Goal: Information Seeking & Learning: Compare options

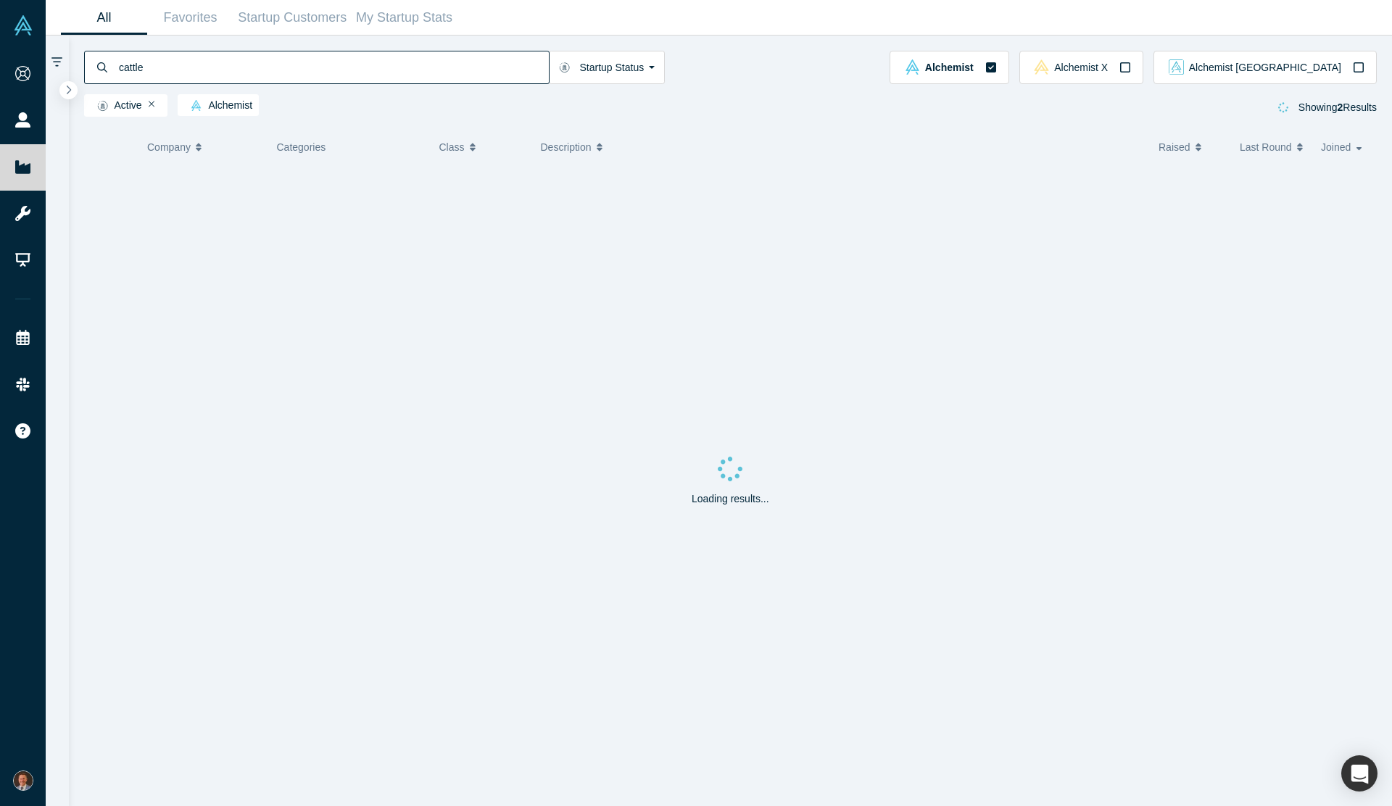
click at [150, 65] on input "cattle" at bounding box center [332, 67] width 431 height 34
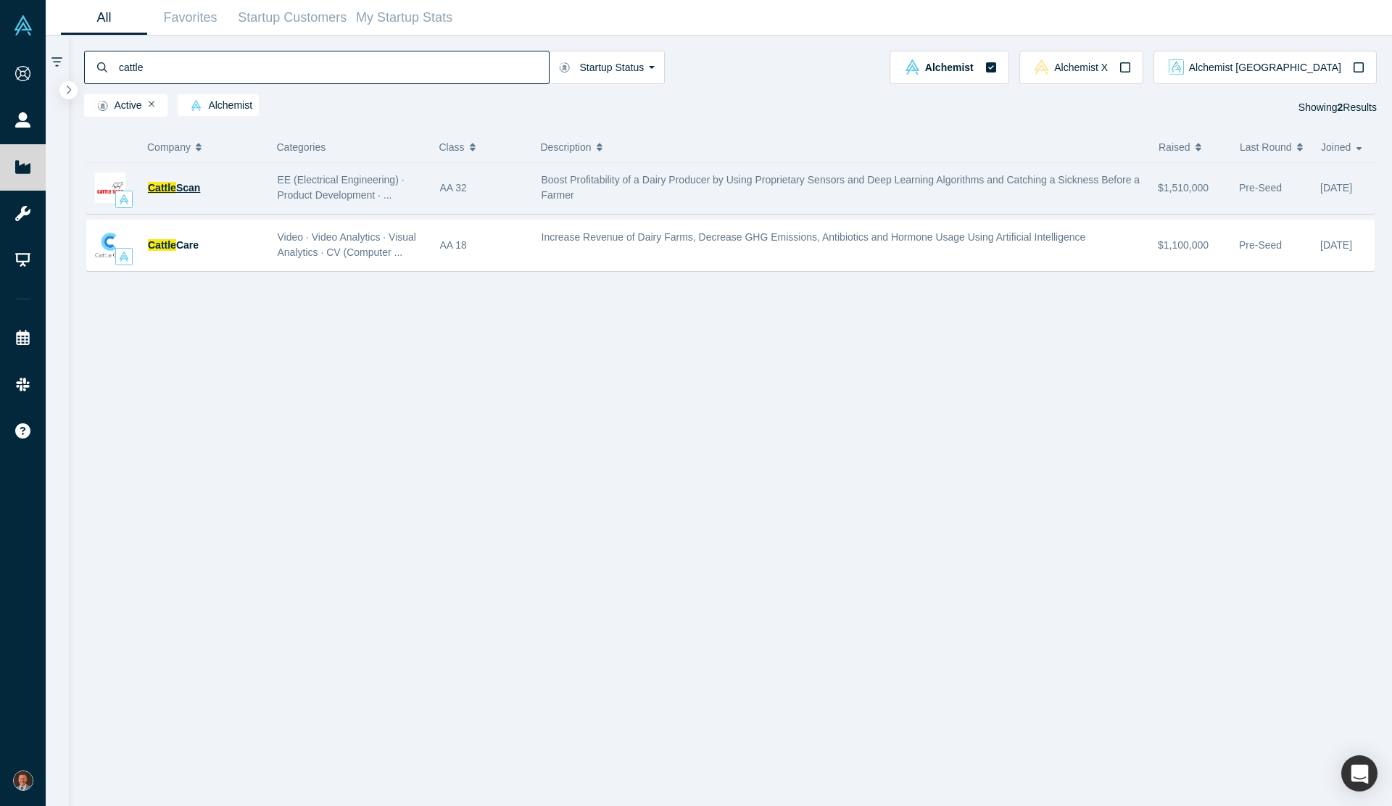
click at [181, 190] on span "Scan" at bounding box center [188, 188] width 24 height 12
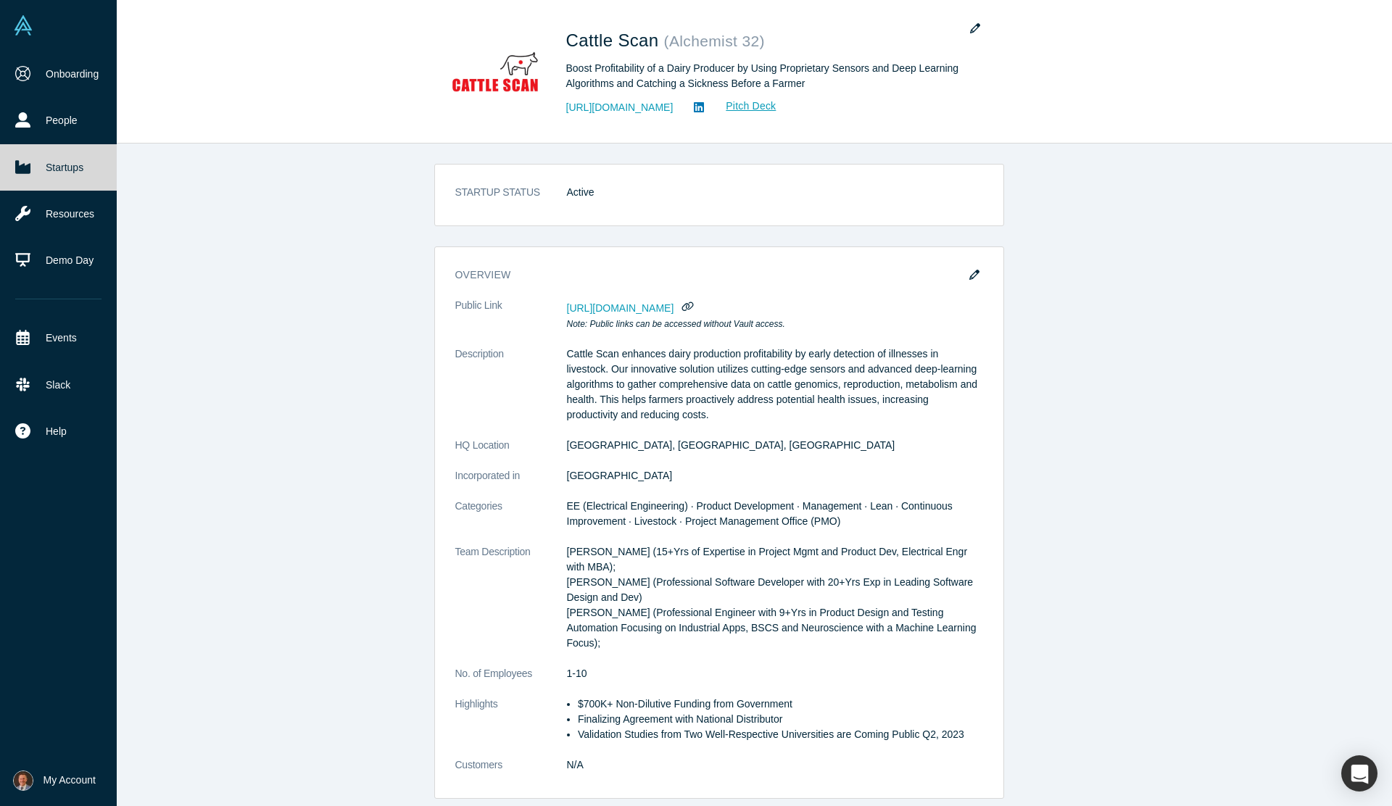
click at [73, 162] on link "Startups" at bounding box center [58, 167] width 117 height 46
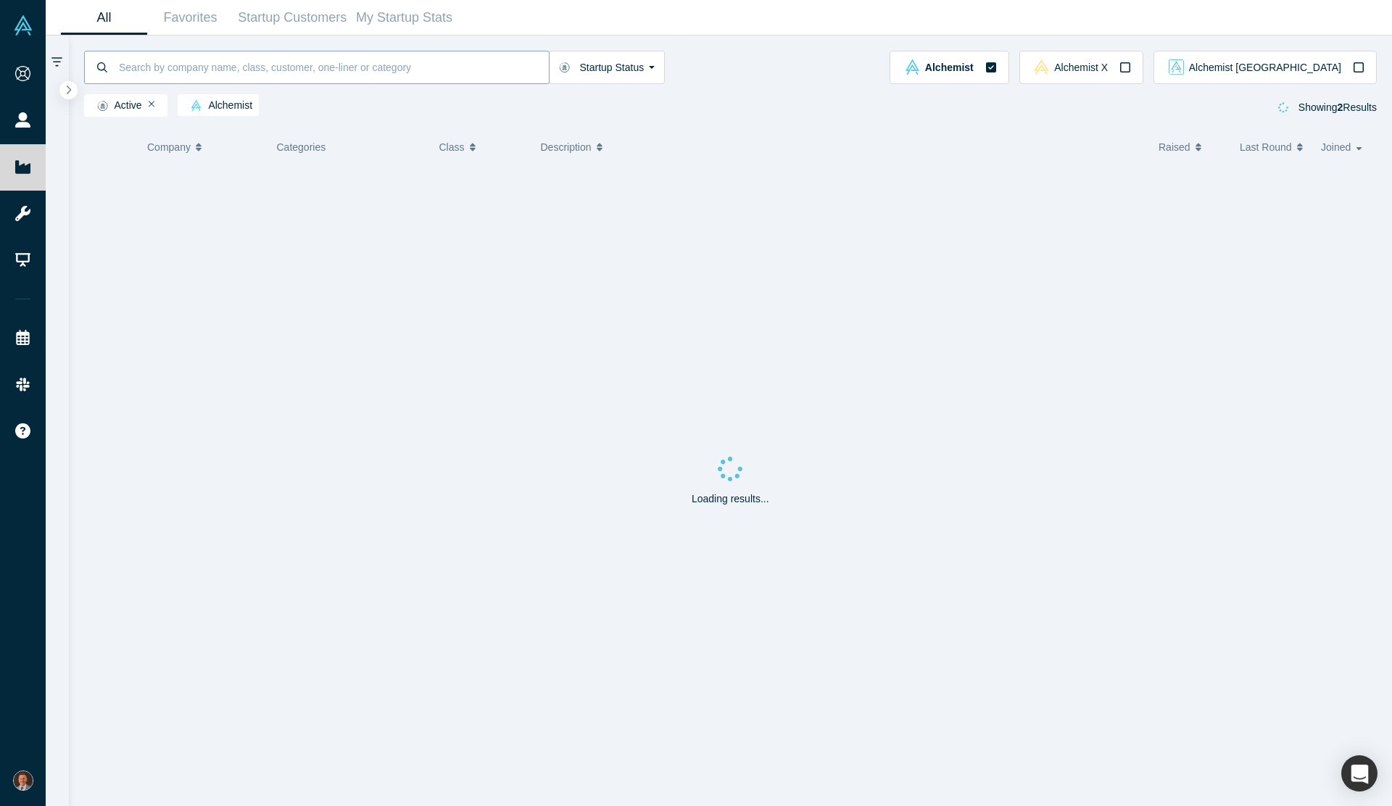
click at [187, 70] on input at bounding box center [332, 67] width 431 height 34
type input "ф"
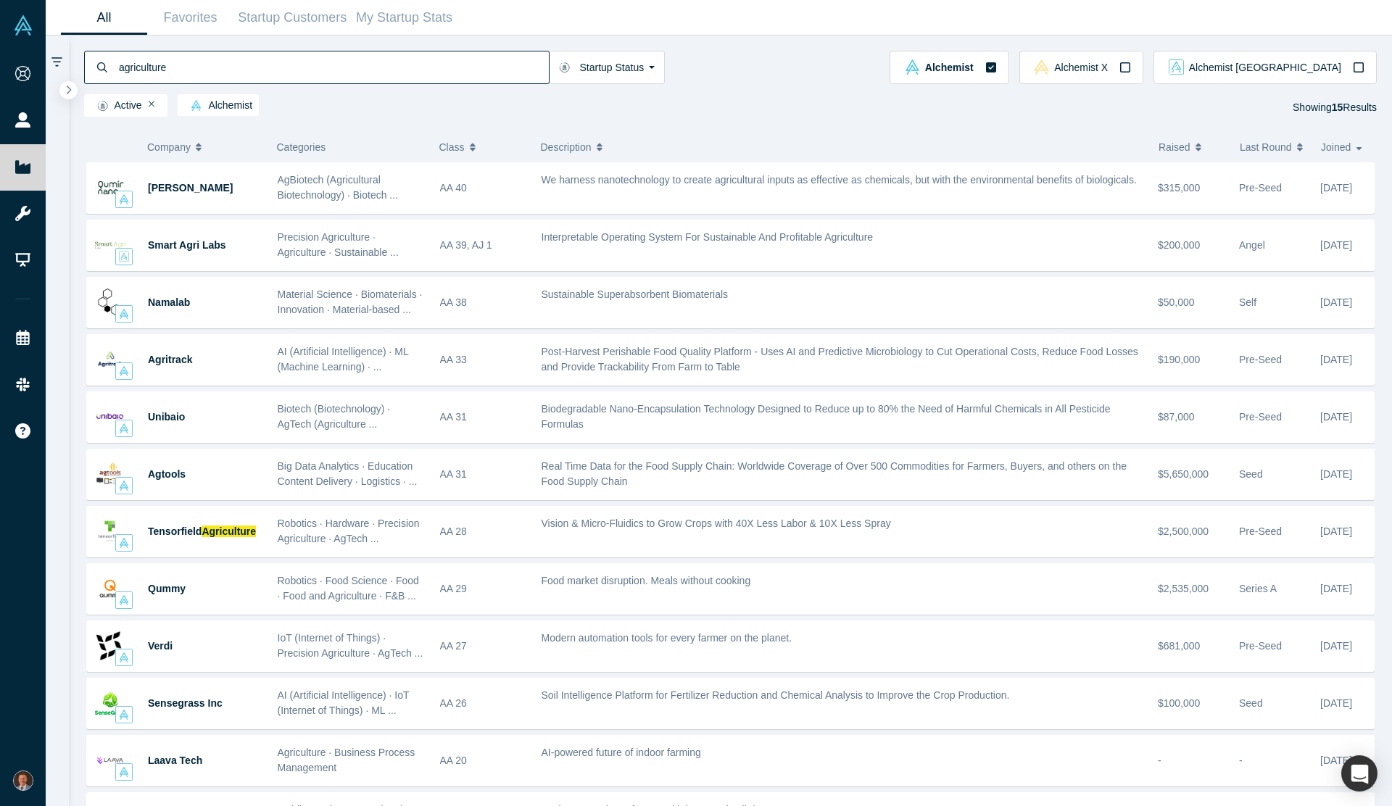
type input "agriculture"
click at [1175, 143] on span "Raised" at bounding box center [1175, 147] width 32 height 30
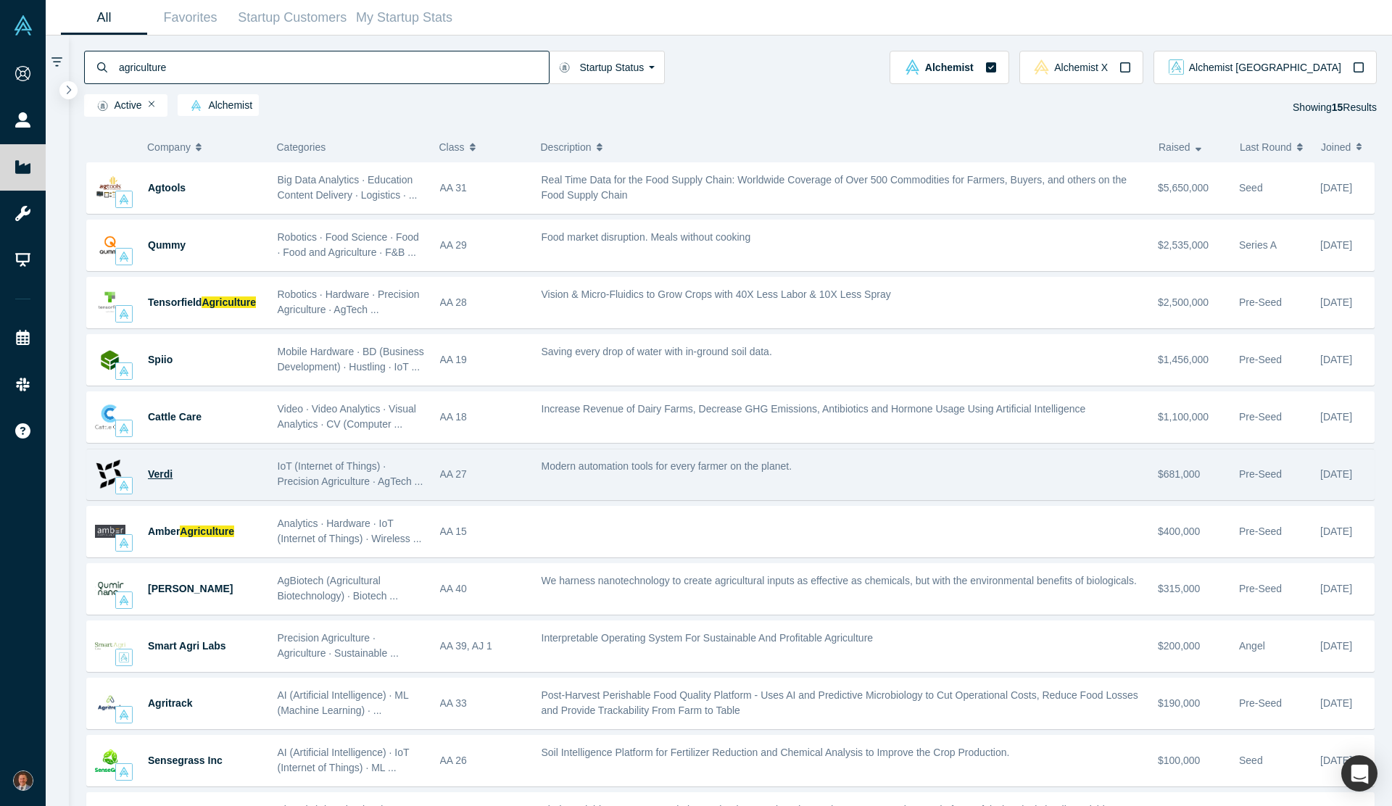
click at [156, 478] on span "Verdi" at bounding box center [160, 474] width 25 height 12
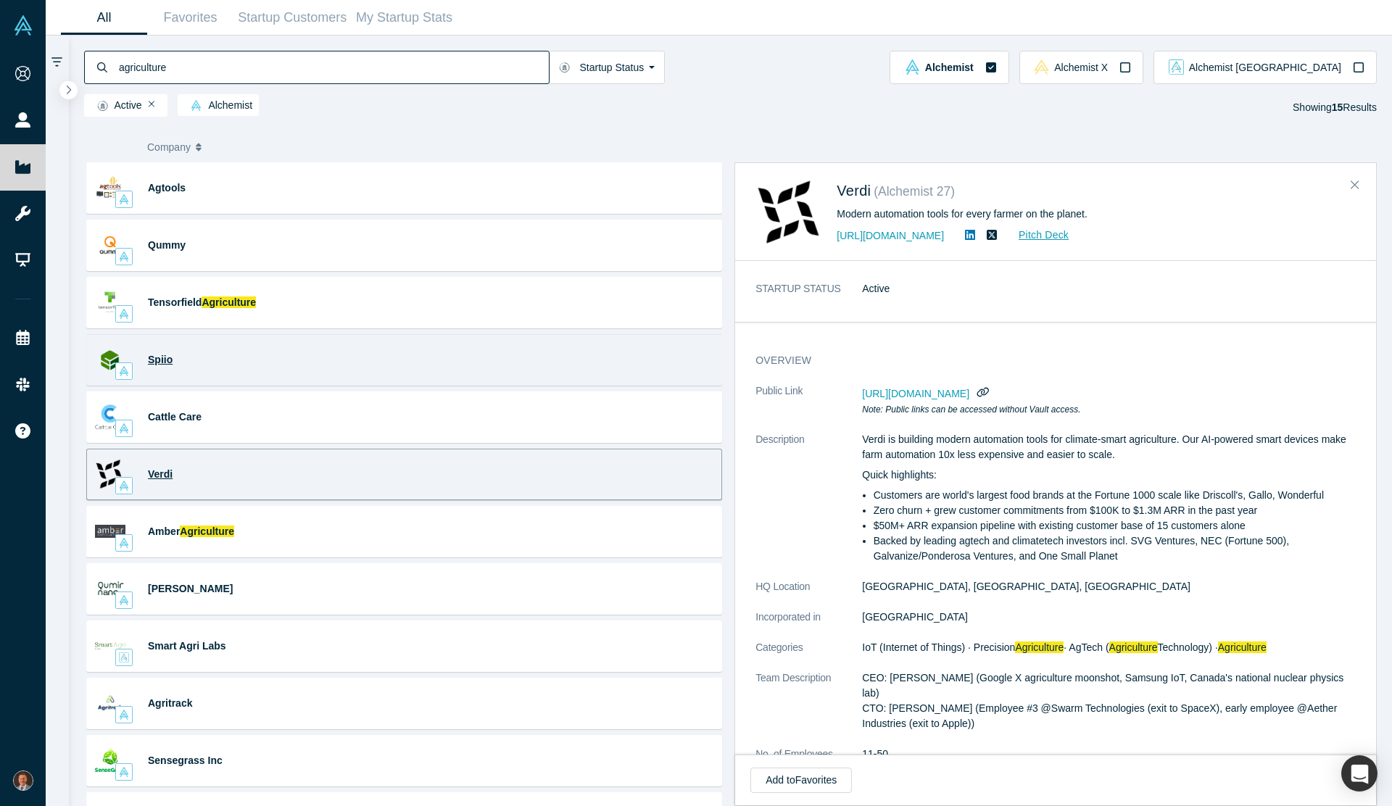
click at [162, 360] on span "Spiio" at bounding box center [160, 360] width 25 height 12
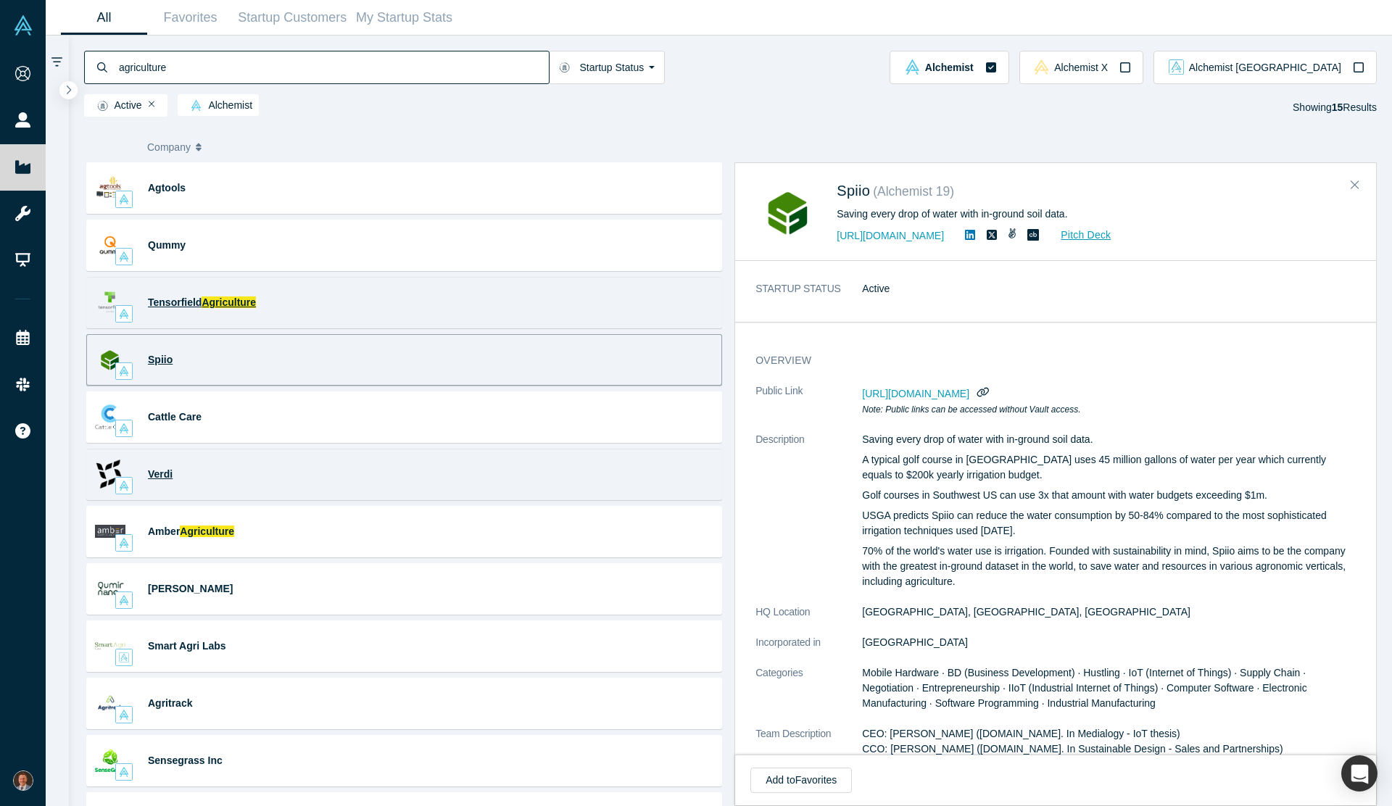
click at [182, 307] on span "Tensorfield" at bounding box center [175, 303] width 54 height 12
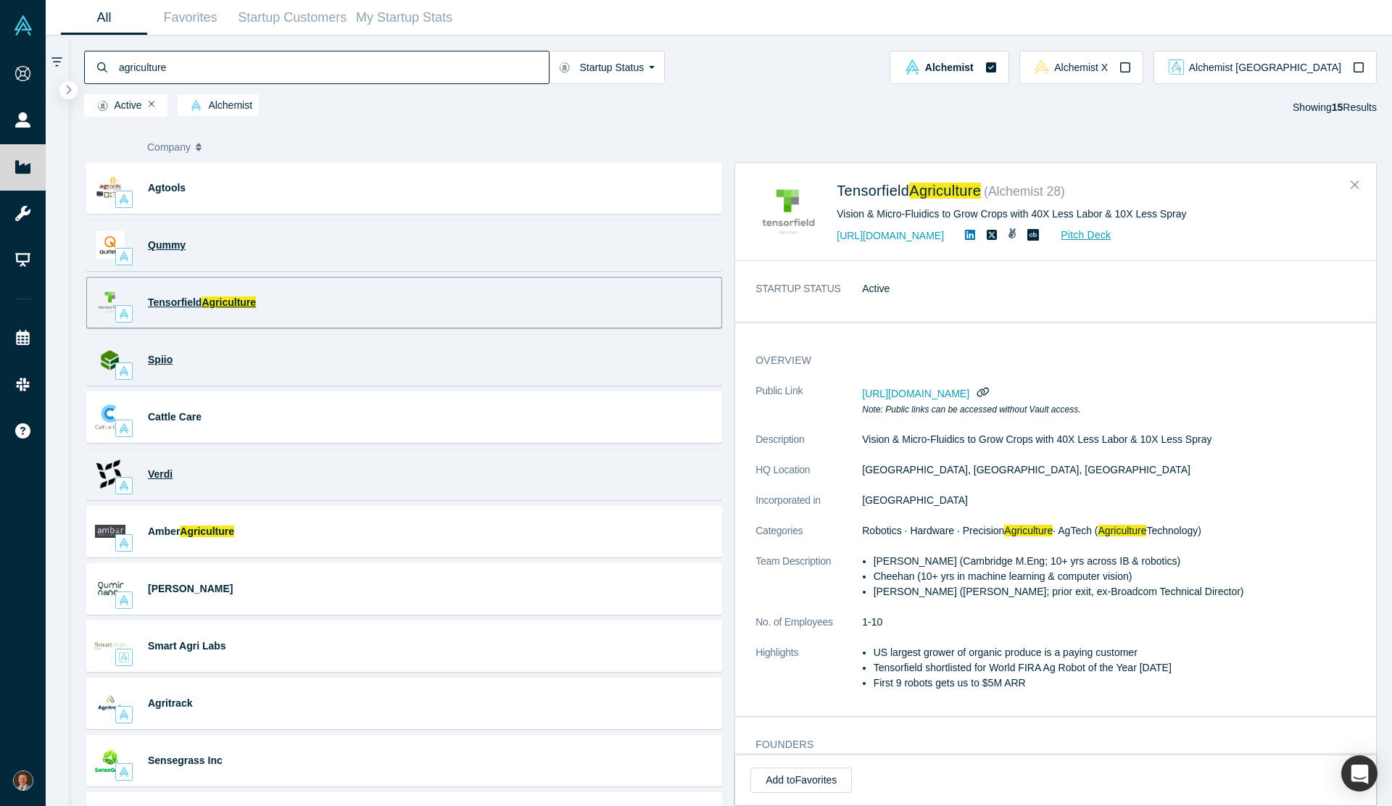
click at [164, 247] on span "Qummy" at bounding box center [167, 245] width 38 height 12
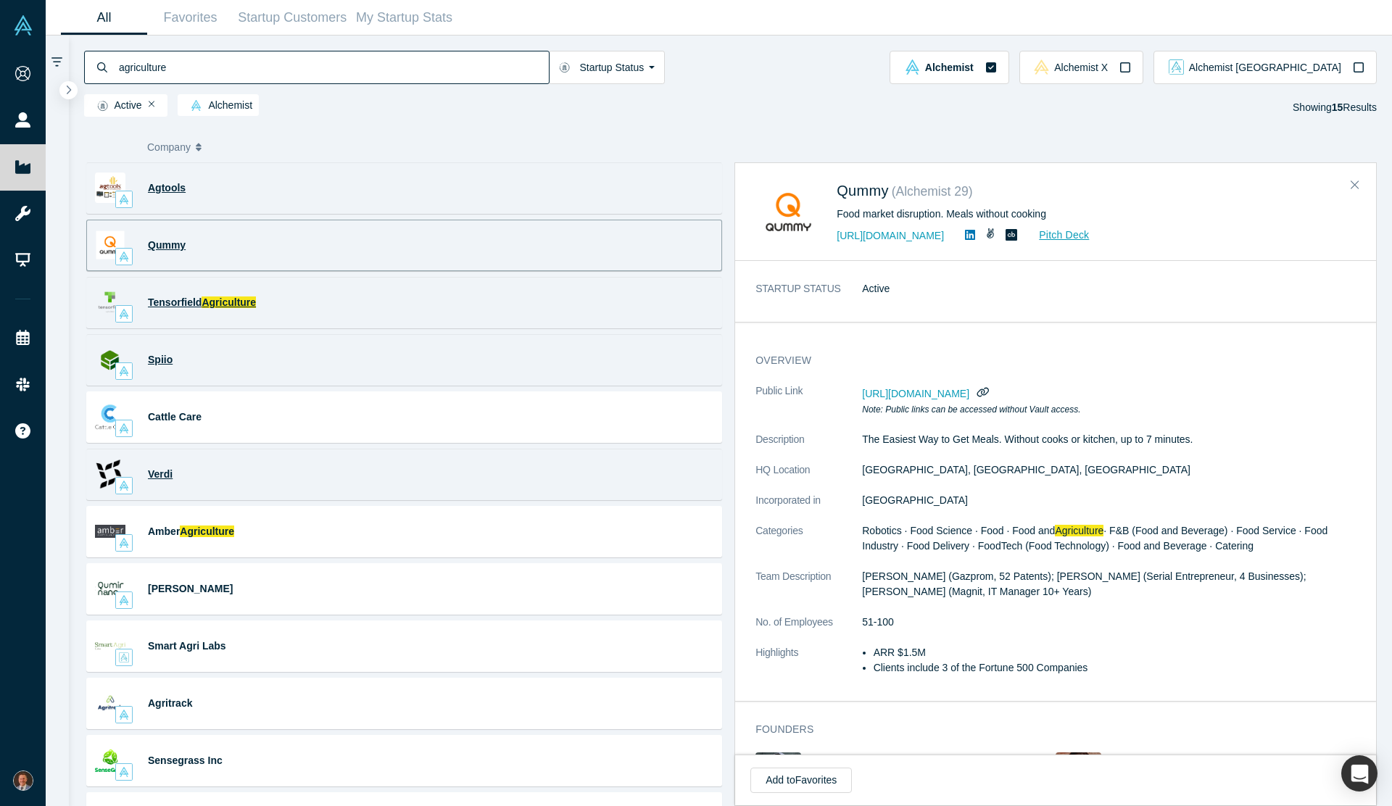
click at [167, 191] on span "Agtools" at bounding box center [167, 188] width 38 height 12
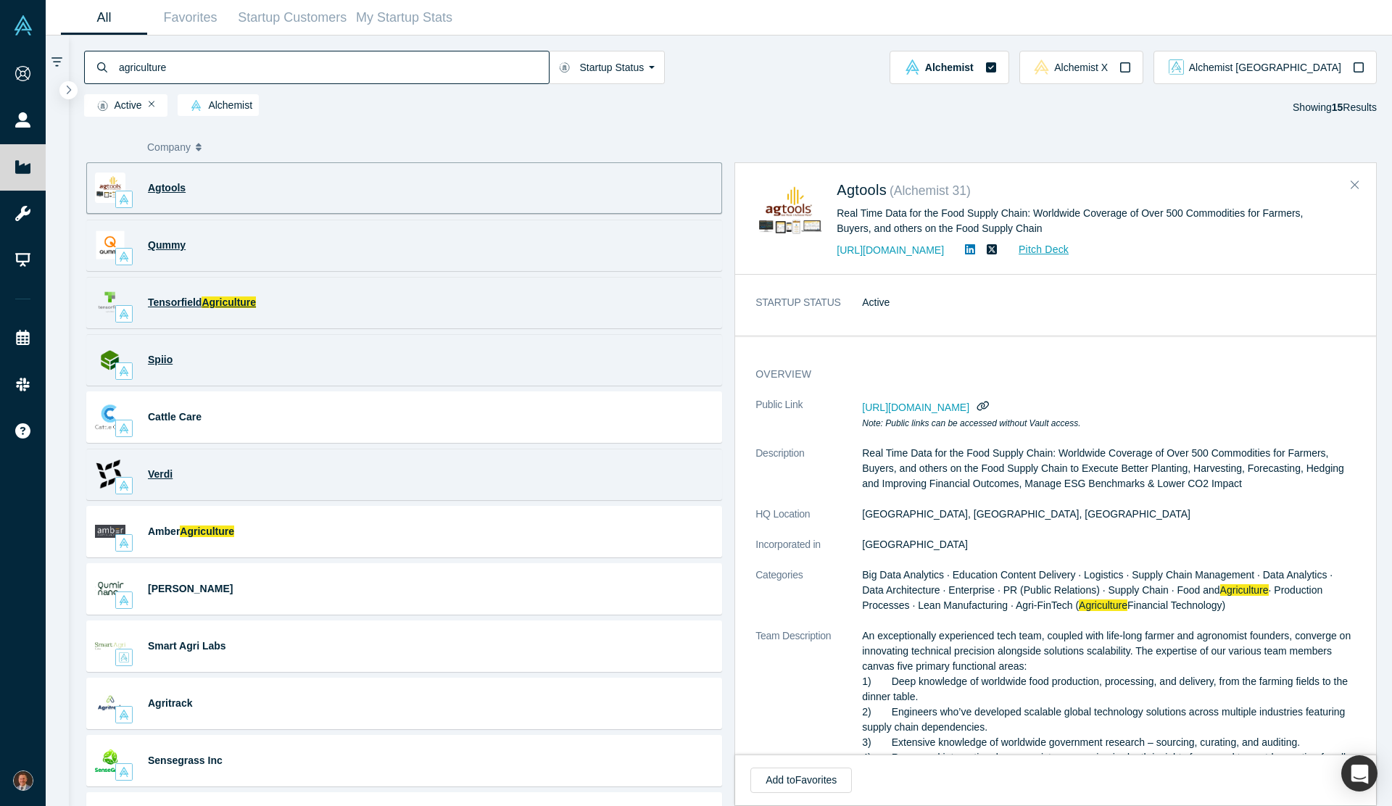
click at [167, 187] on span "Agtools" at bounding box center [167, 188] width 38 height 12
click at [1352, 181] on icon "Close" at bounding box center [1355, 184] width 9 height 13
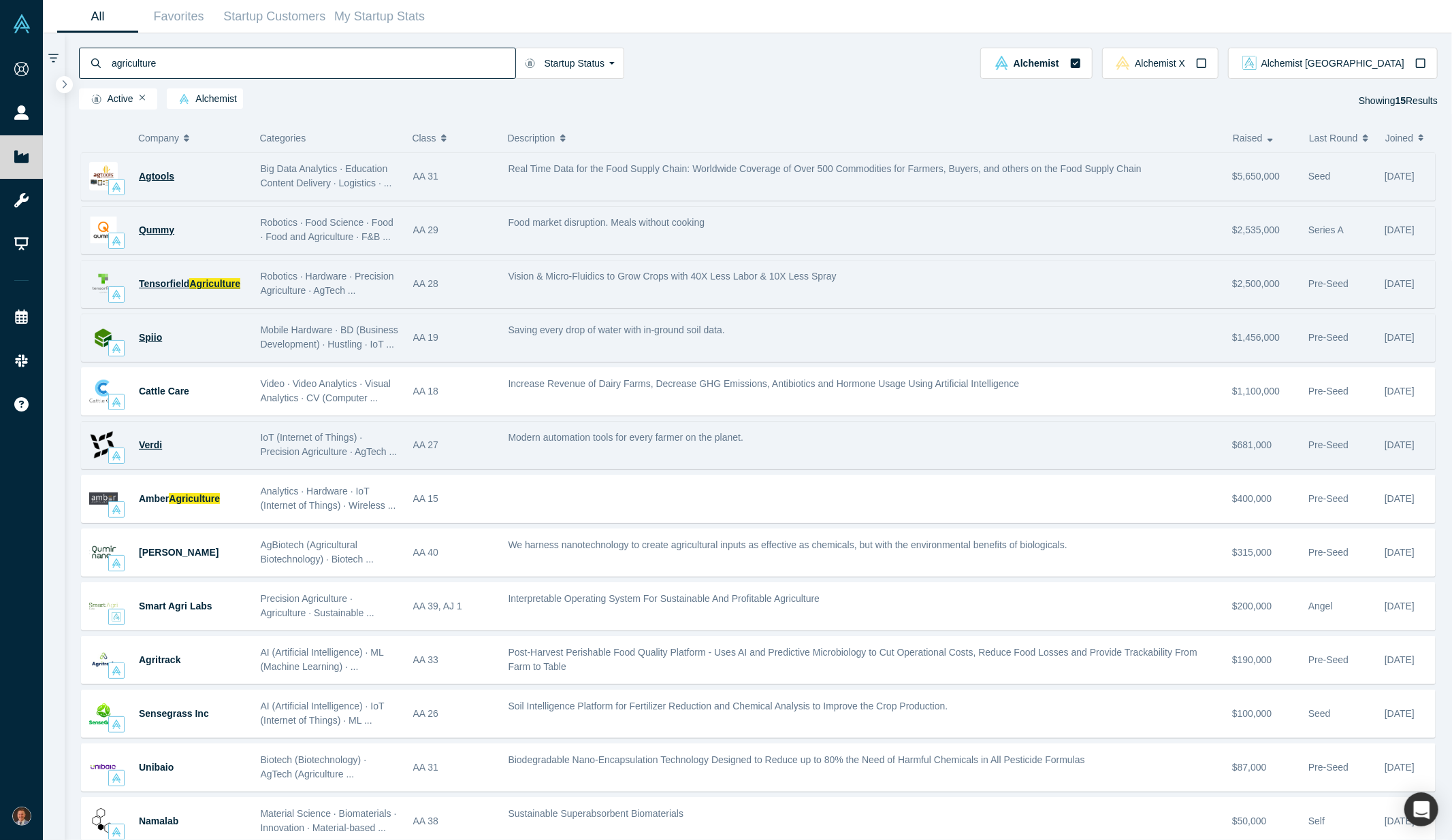
click at [148, 67] on input "agriculture" at bounding box center [312, 63] width 405 height 32
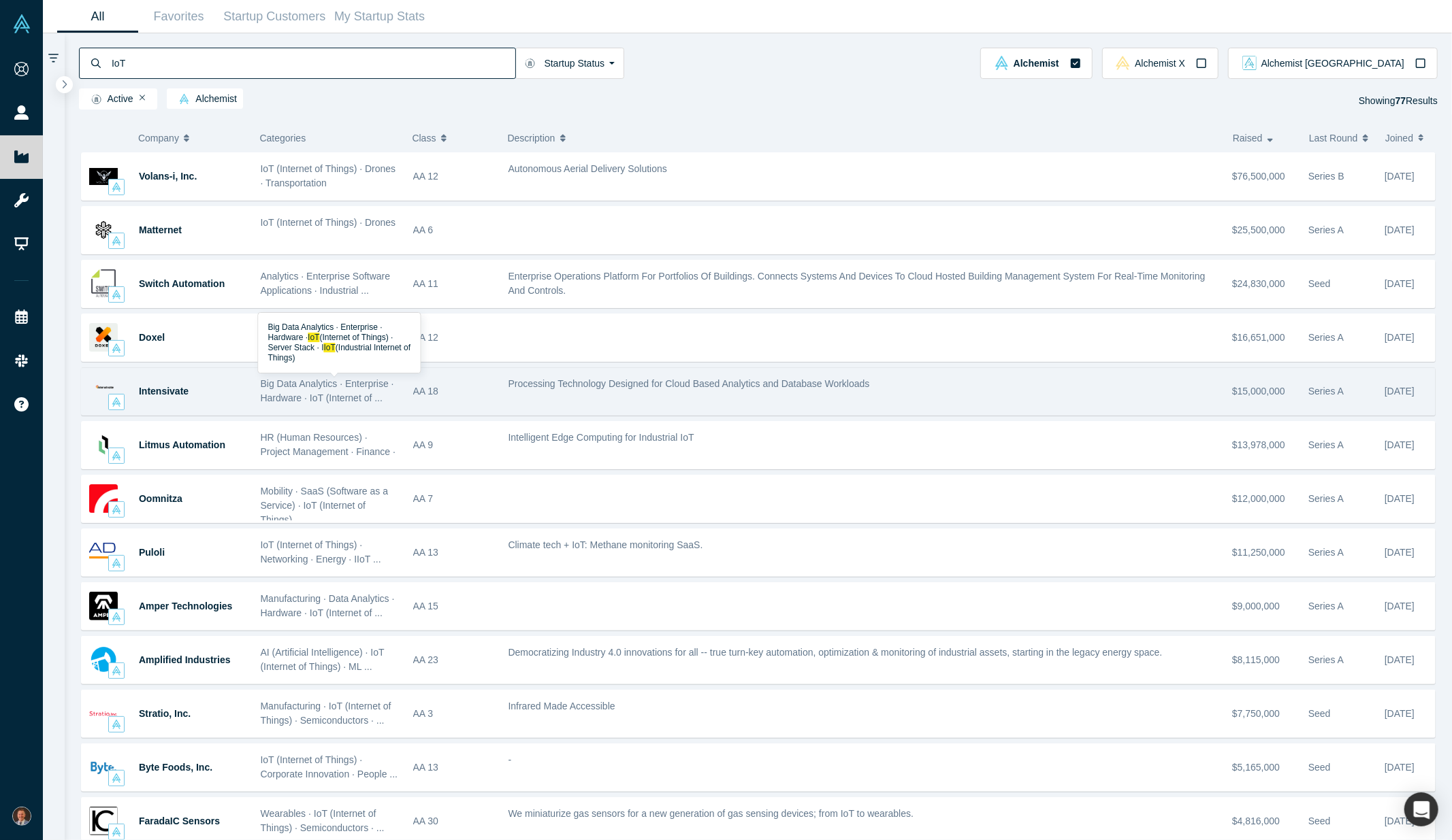
type input "IoT"
click at [288, 386] on span "Big Data Analytics · Enterprise · Hardware · IoT (Internet of ..." at bounding box center [328, 390] width 133 height 25
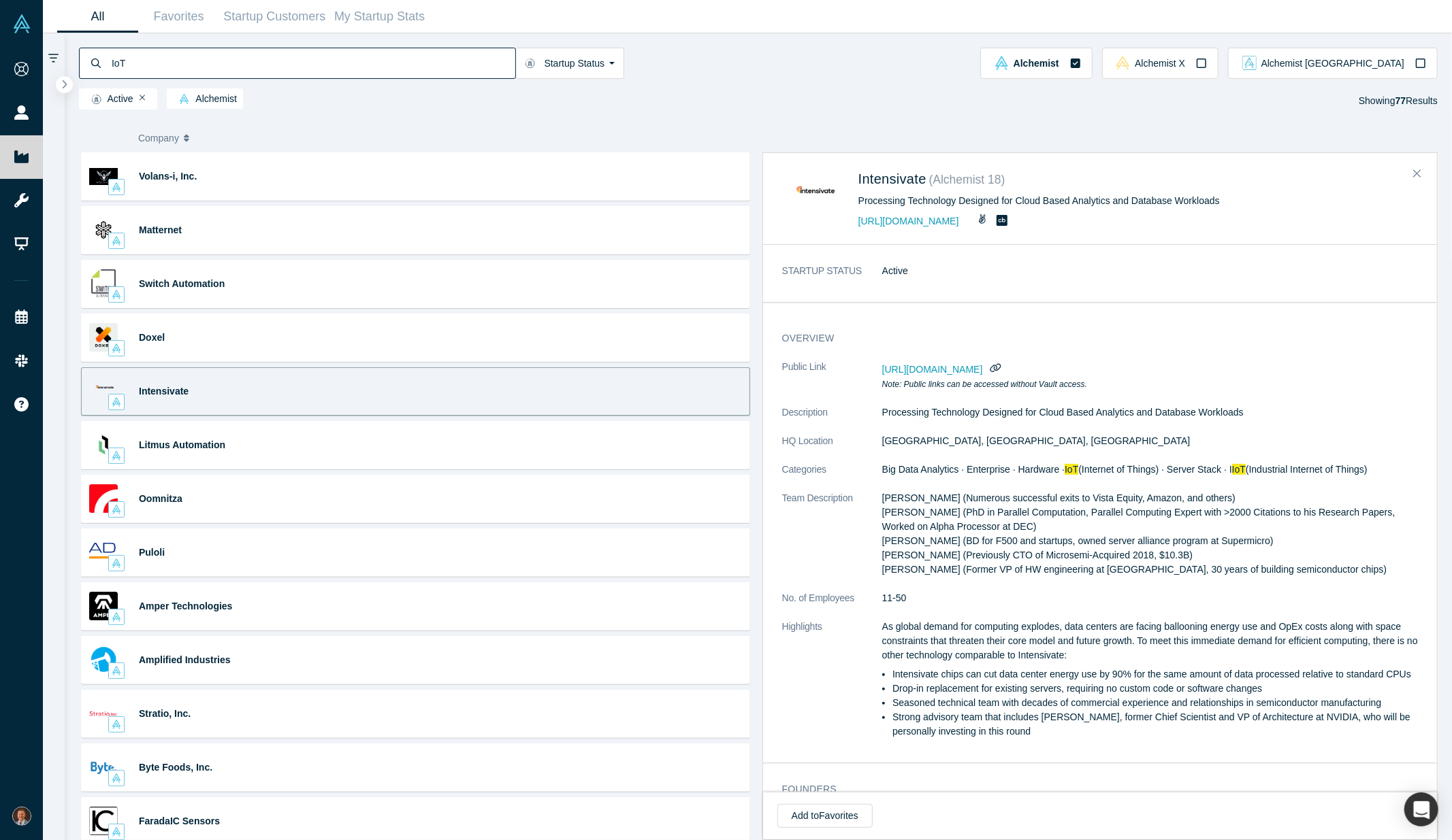
click at [968, 370] on span "[URL][DOMAIN_NAME]" at bounding box center [932, 370] width 100 height 11
click at [1306, 174] on icon "Close" at bounding box center [1416, 173] width 8 height 12
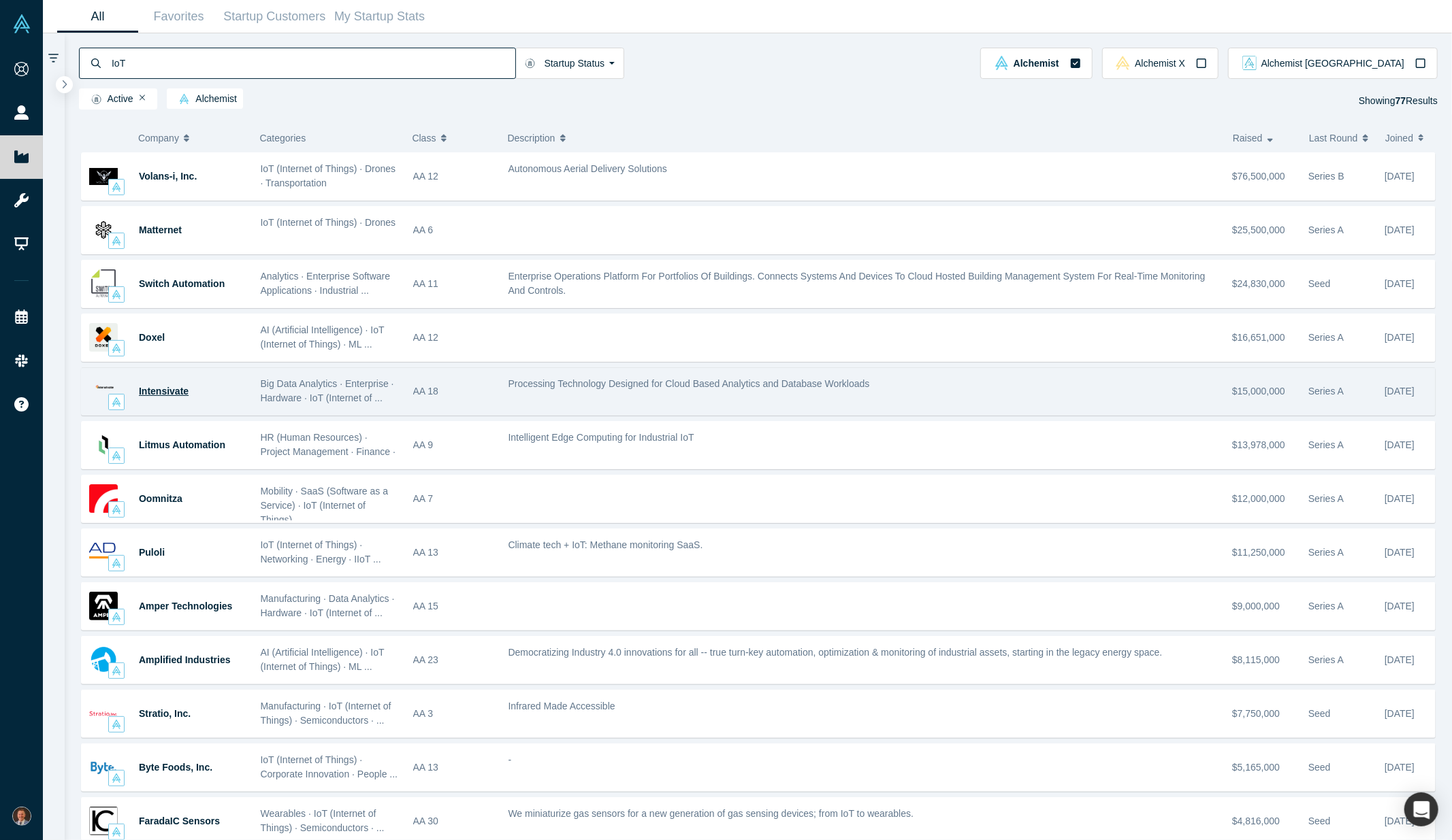
click at [145, 389] on span "Intensivate" at bounding box center [163, 391] width 50 height 11
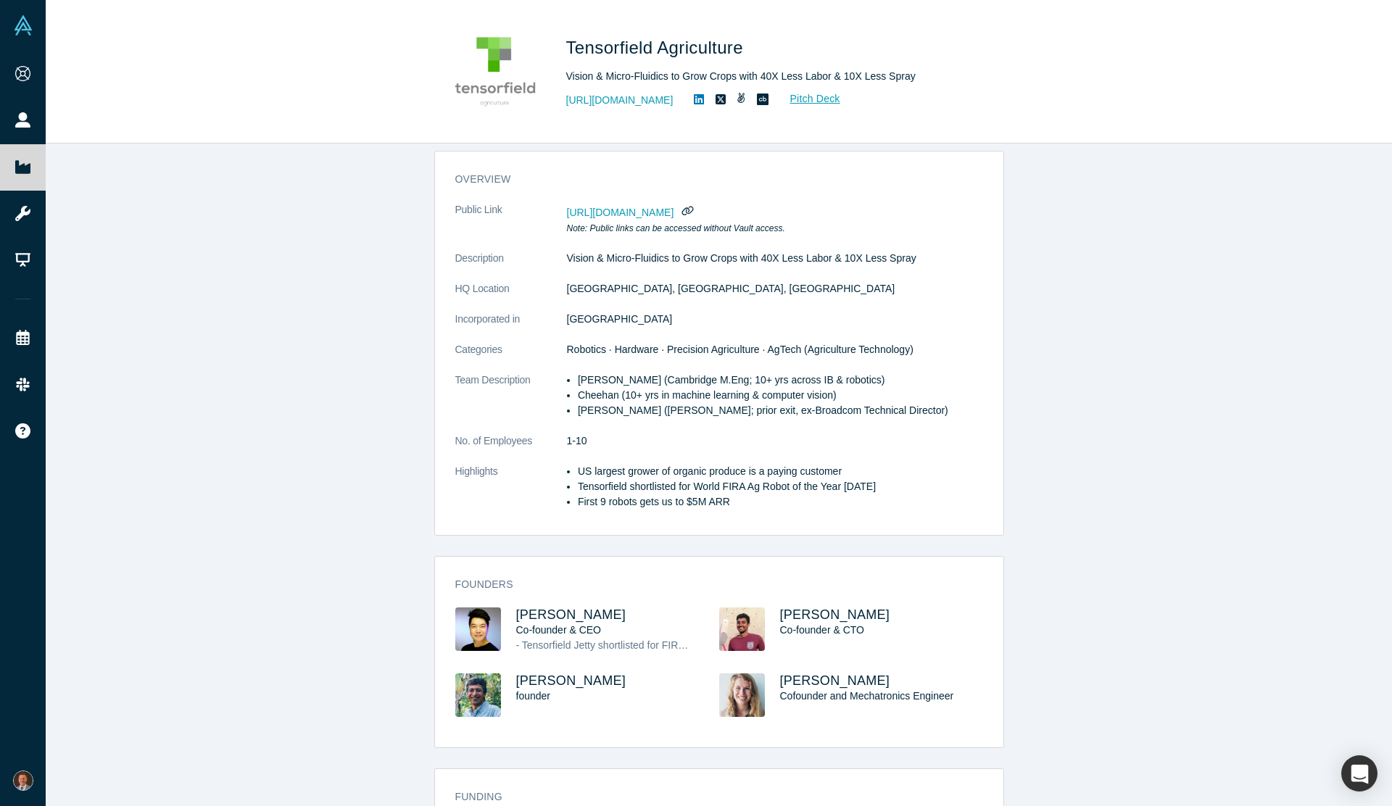
scroll to position [89, 0]
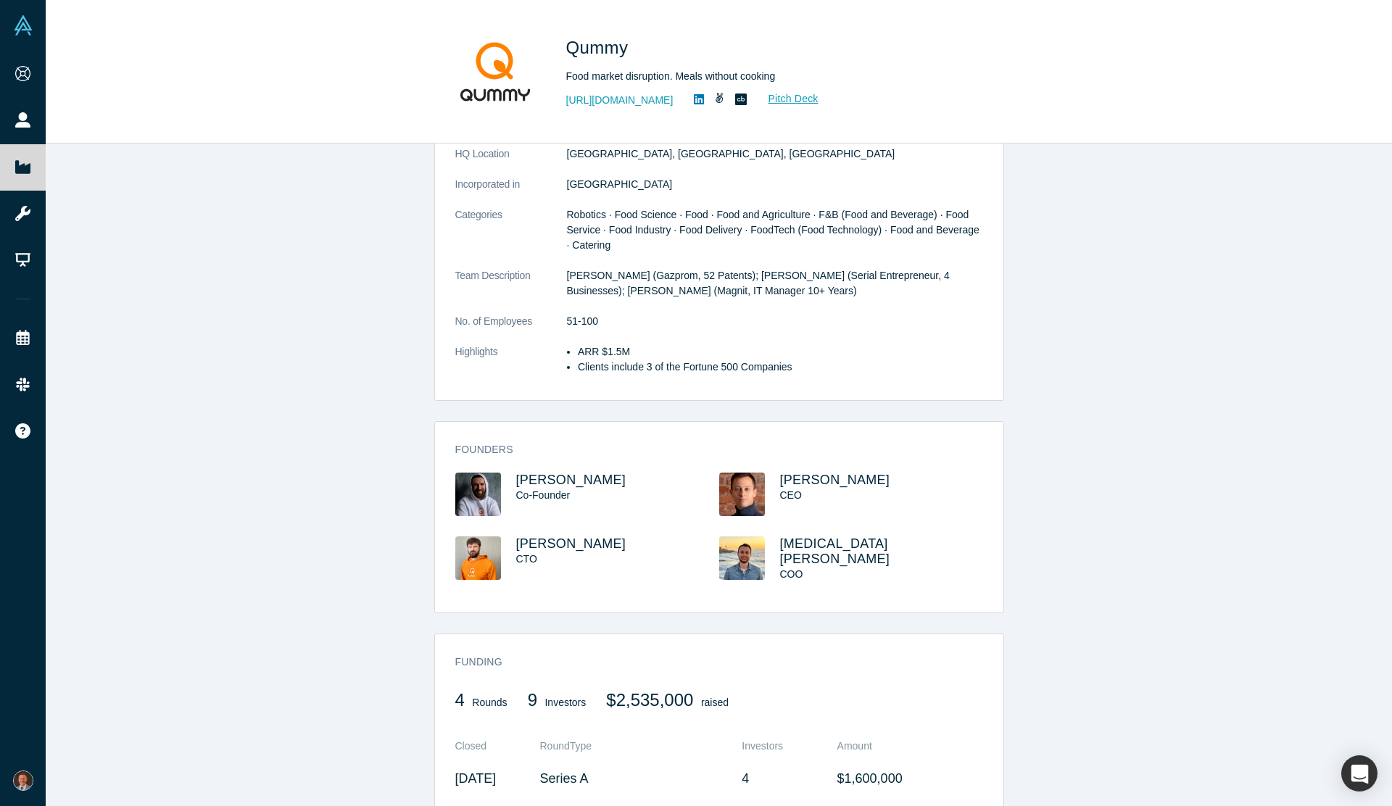
scroll to position [251, 0]
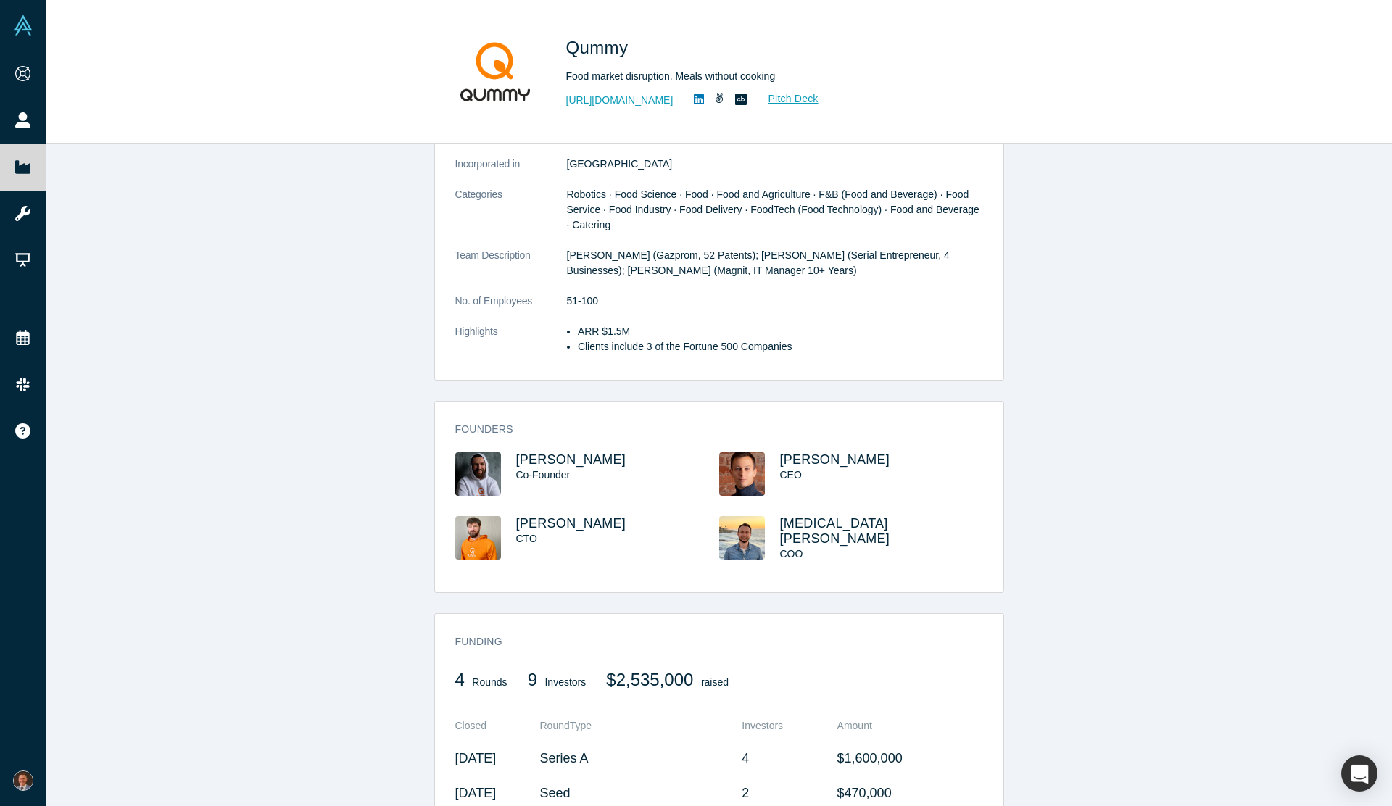
click at [568, 461] on span "Artem Simonyants" at bounding box center [571, 459] width 110 height 15
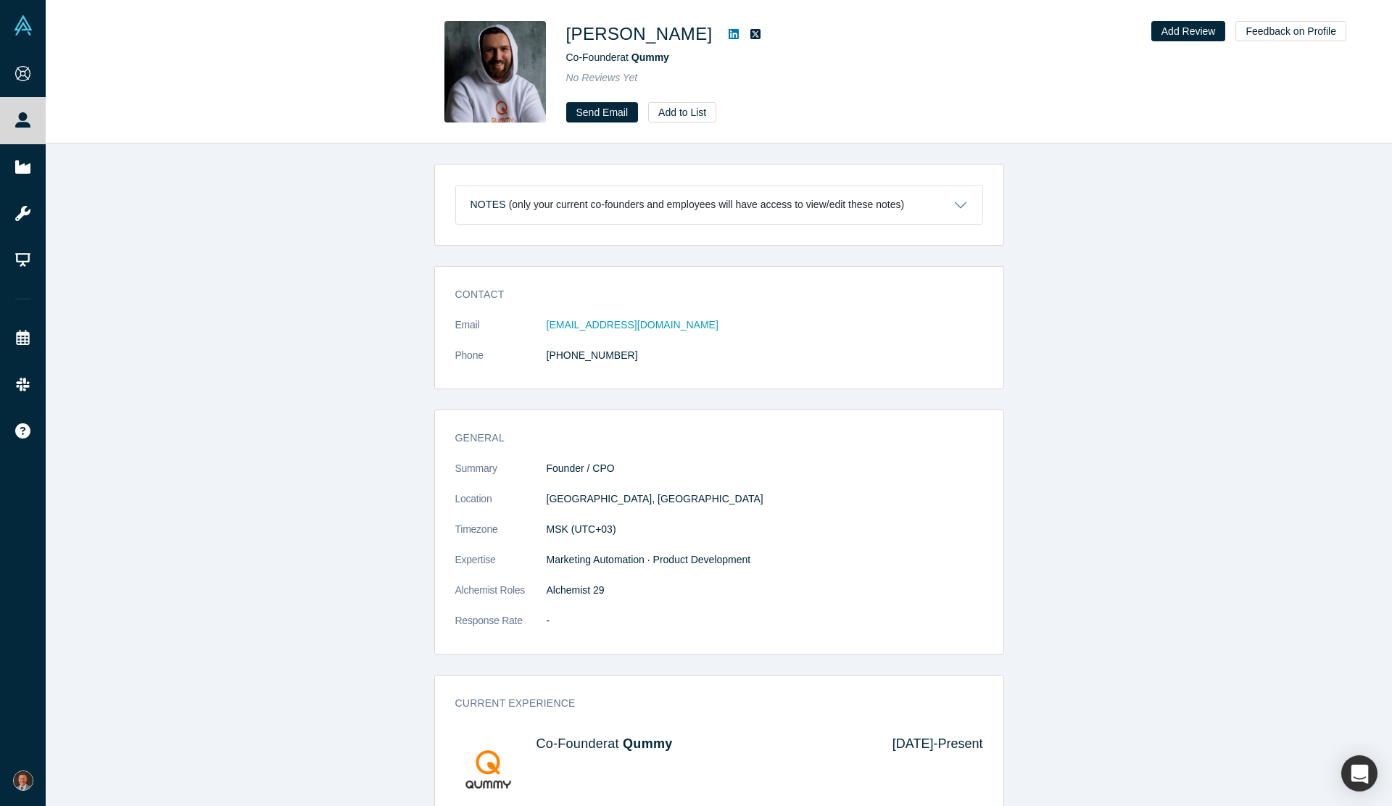
click at [734, 38] on icon at bounding box center [734, 34] width 10 height 12
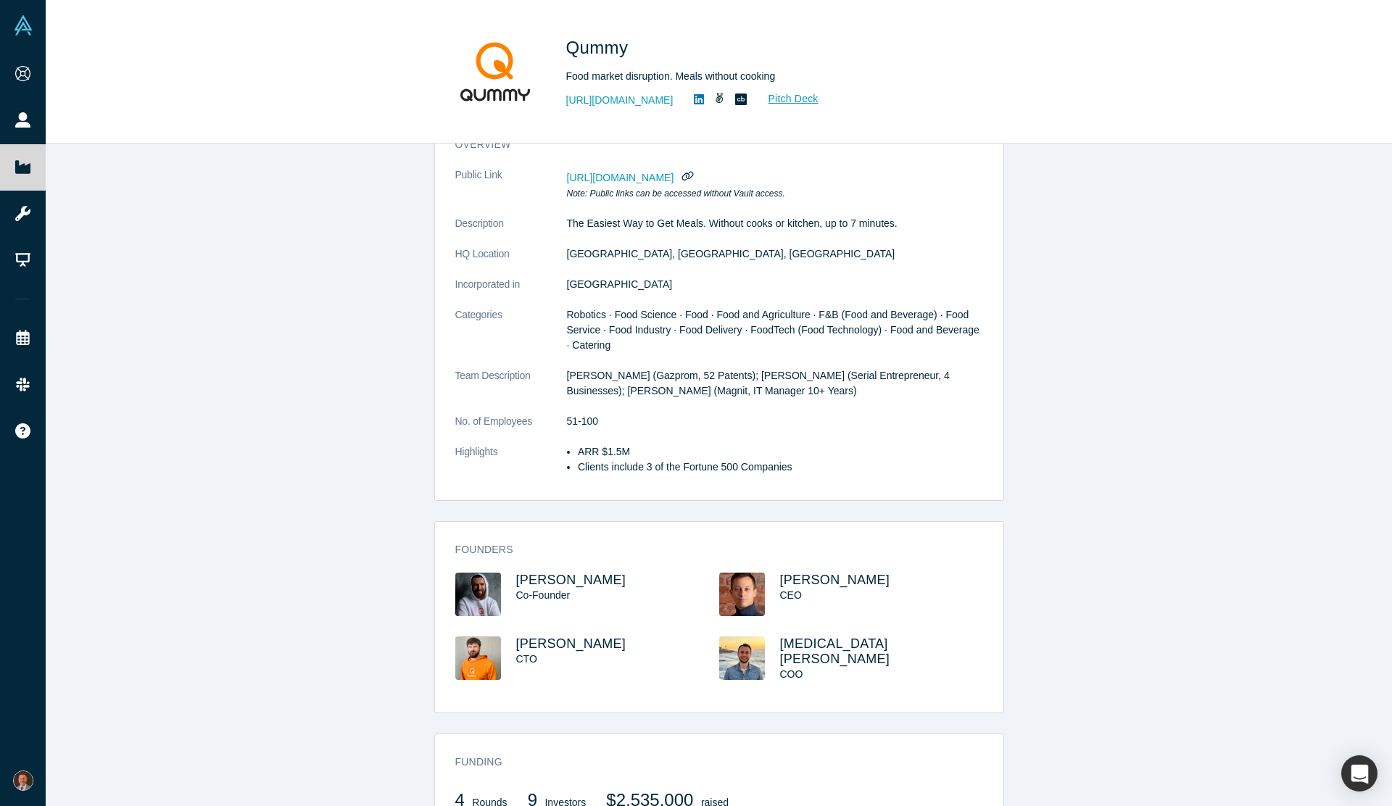
scroll to position [139, 0]
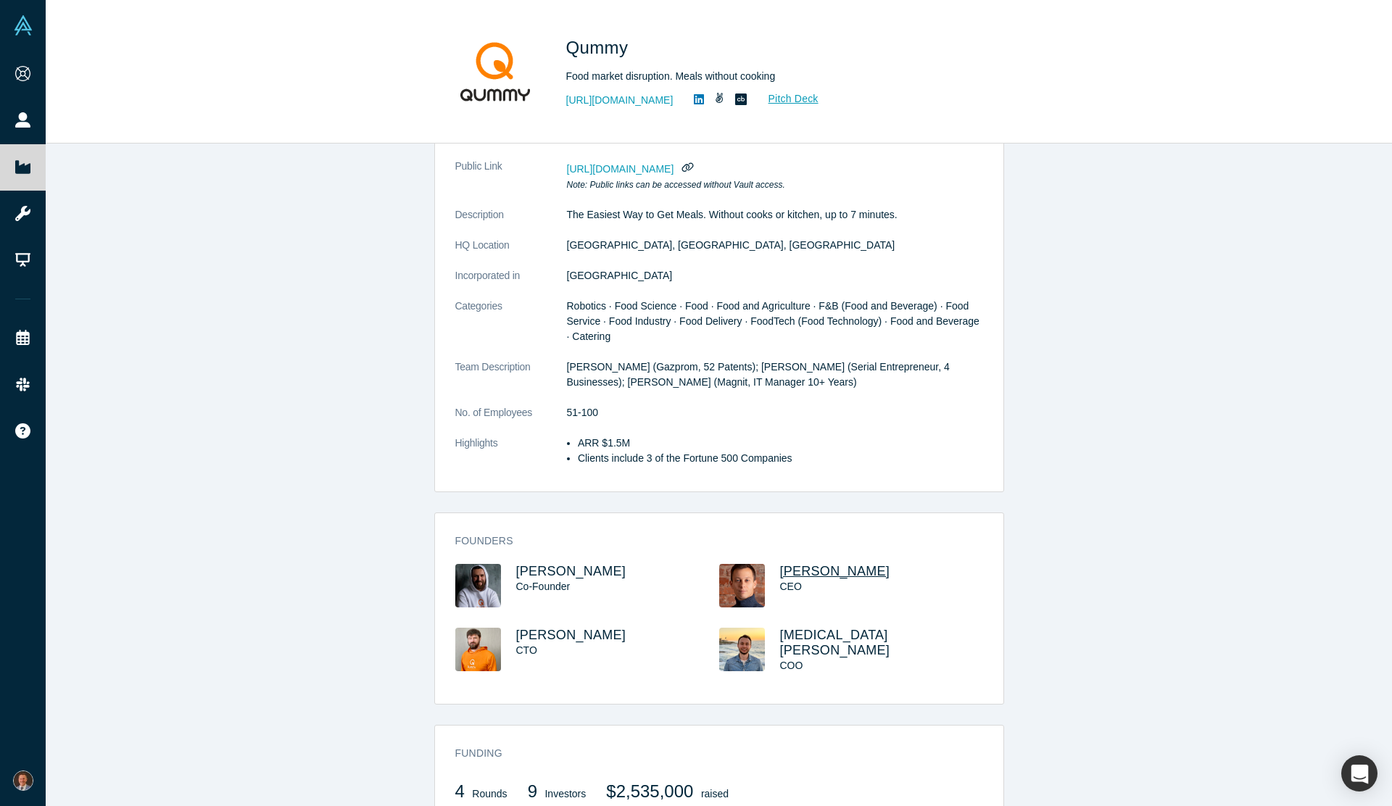
click at [788, 571] on span "Evgeny Pisarev" at bounding box center [835, 571] width 110 height 15
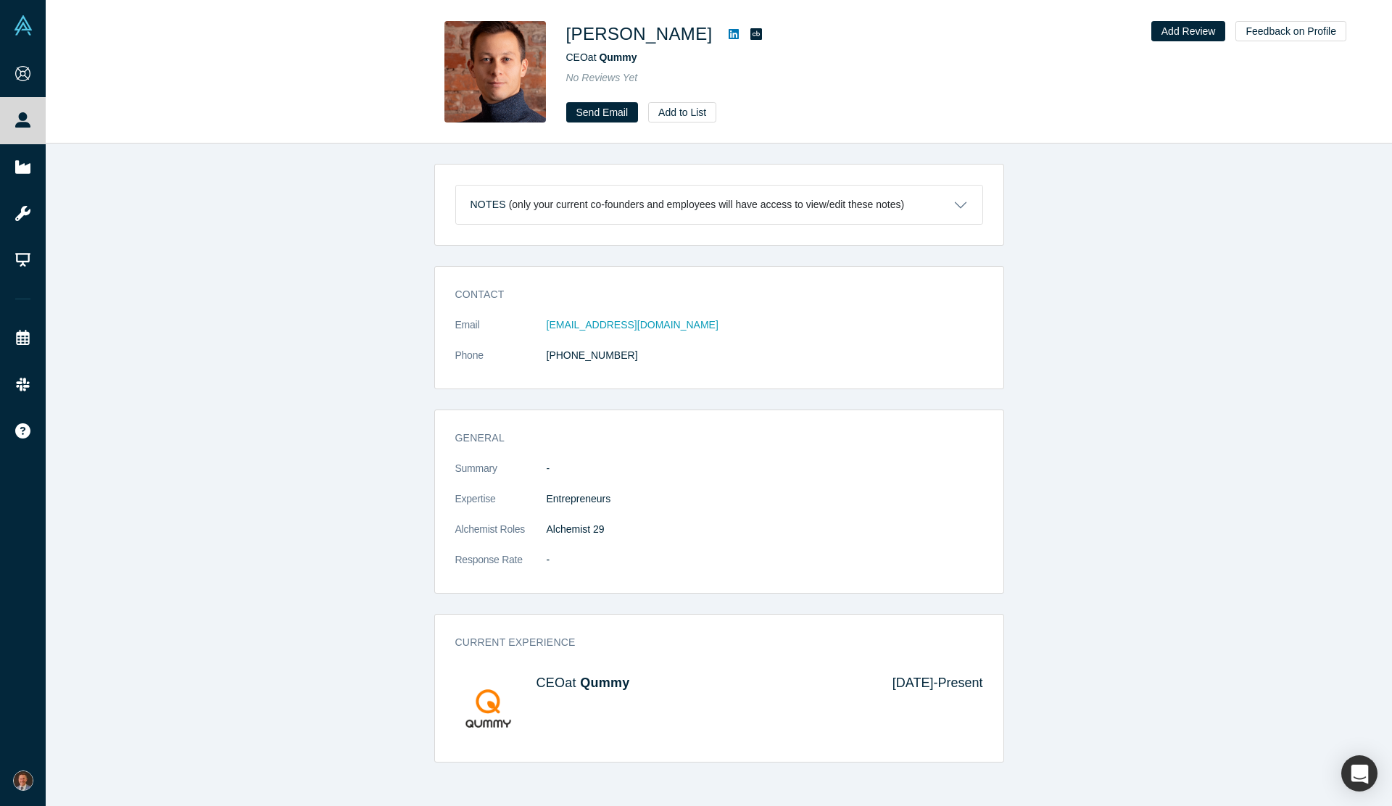
click at [729, 35] on icon at bounding box center [734, 34] width 10 height 10
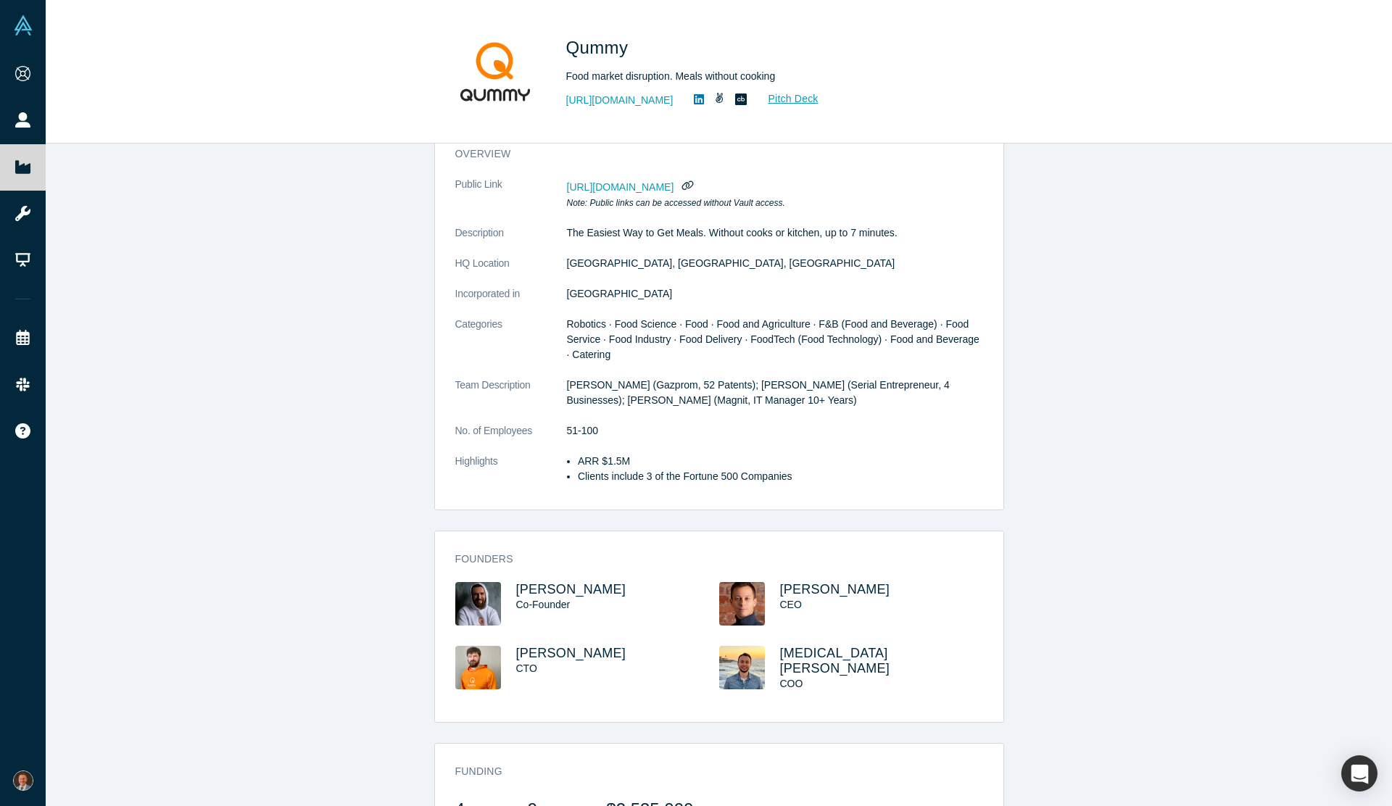
scroll to position [133, 0]
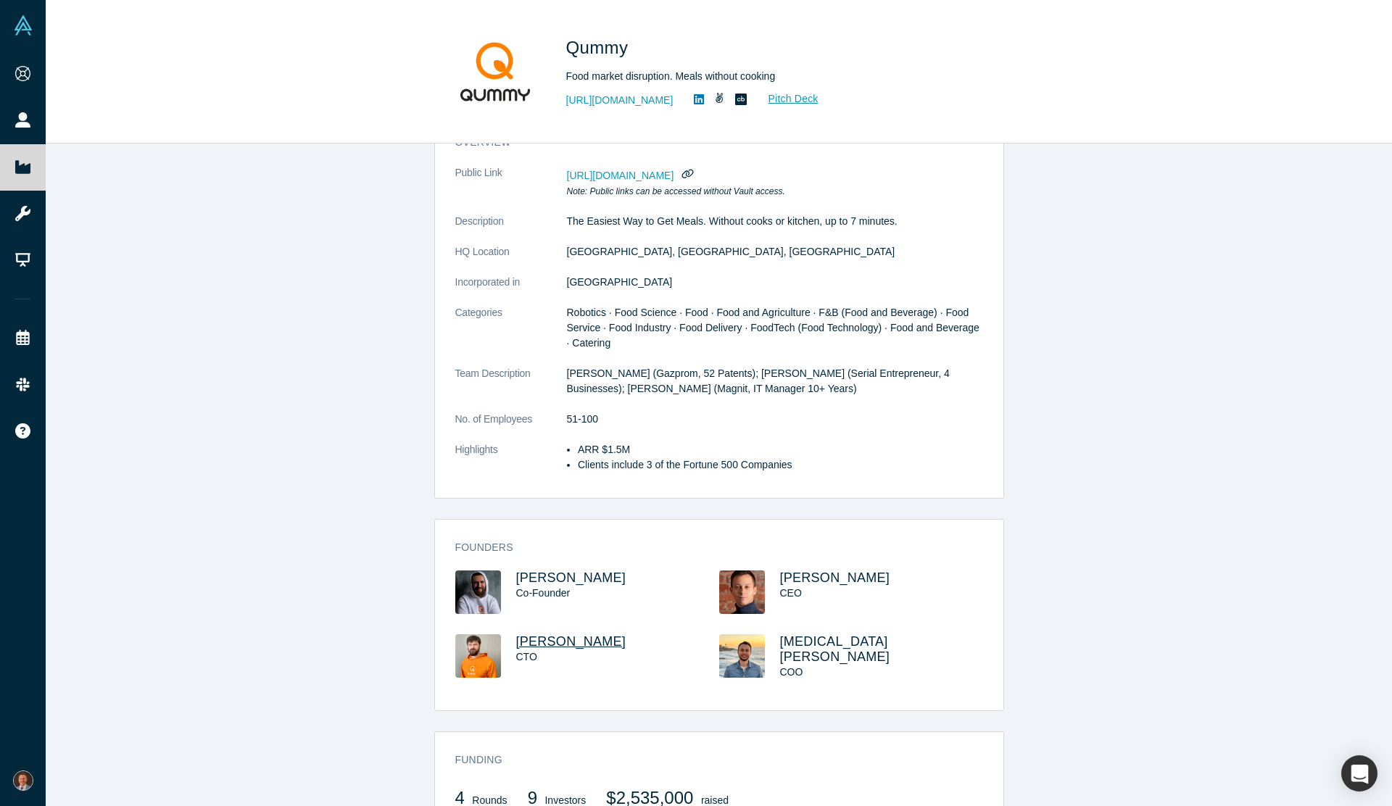
click at [560, 638] on span "Alexey Kislun" at bounding box center [571, 641] width 110 height 15
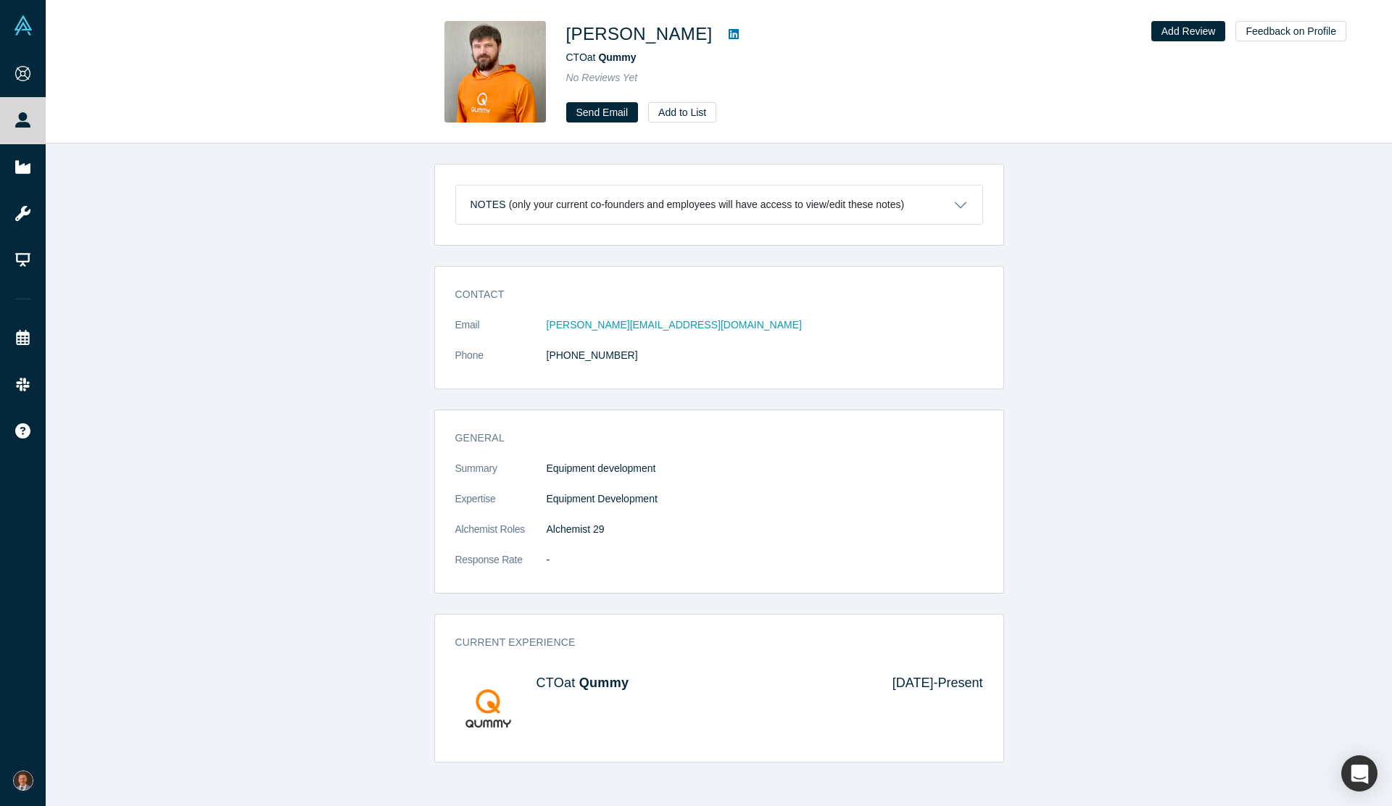
click at [729, 40] on icon at bounding box center [734, 34] width 10 height 12
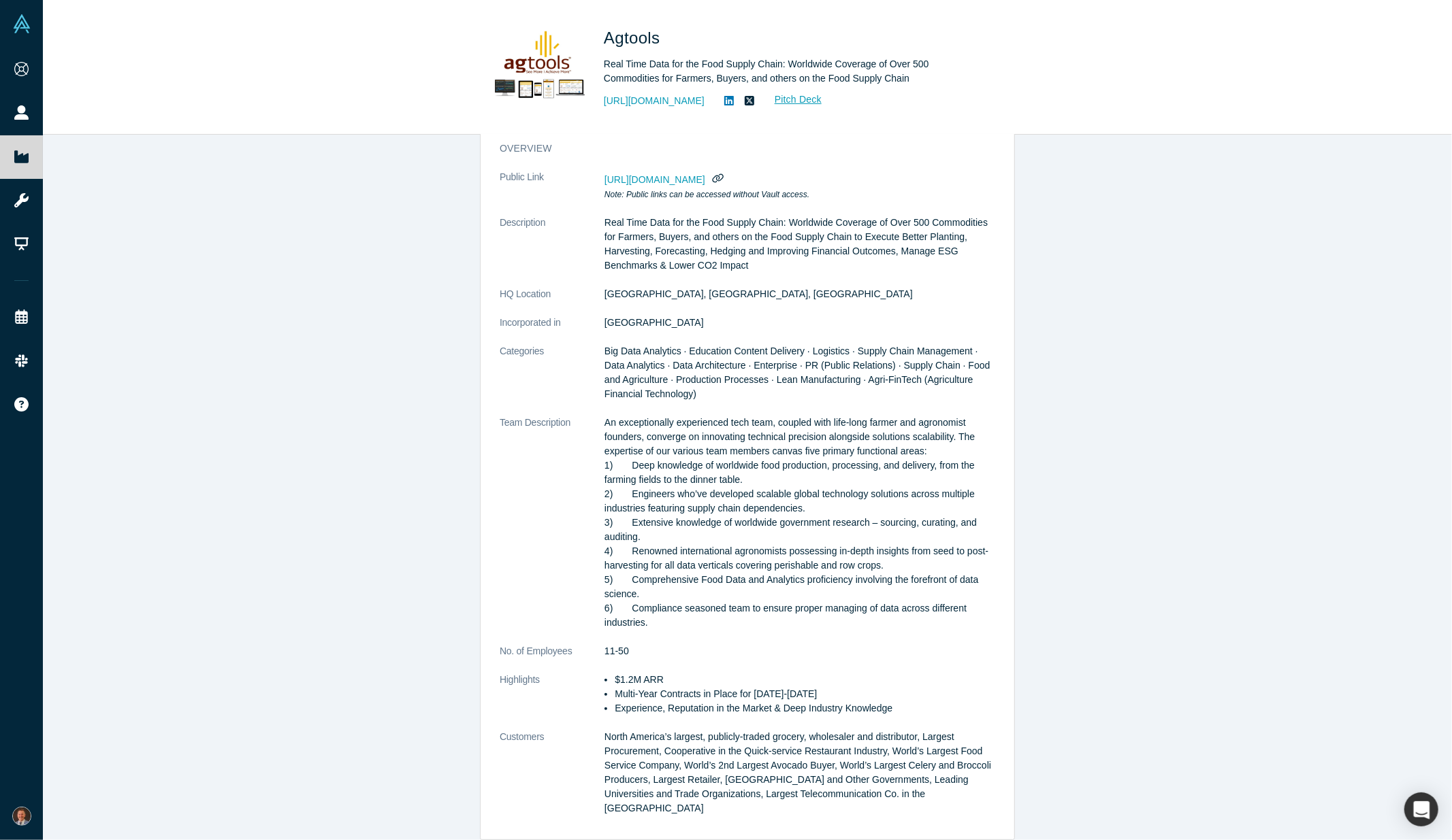
scroll to position [105, 0]
